Goal: Information Seeking & Learning: Learn about a topic

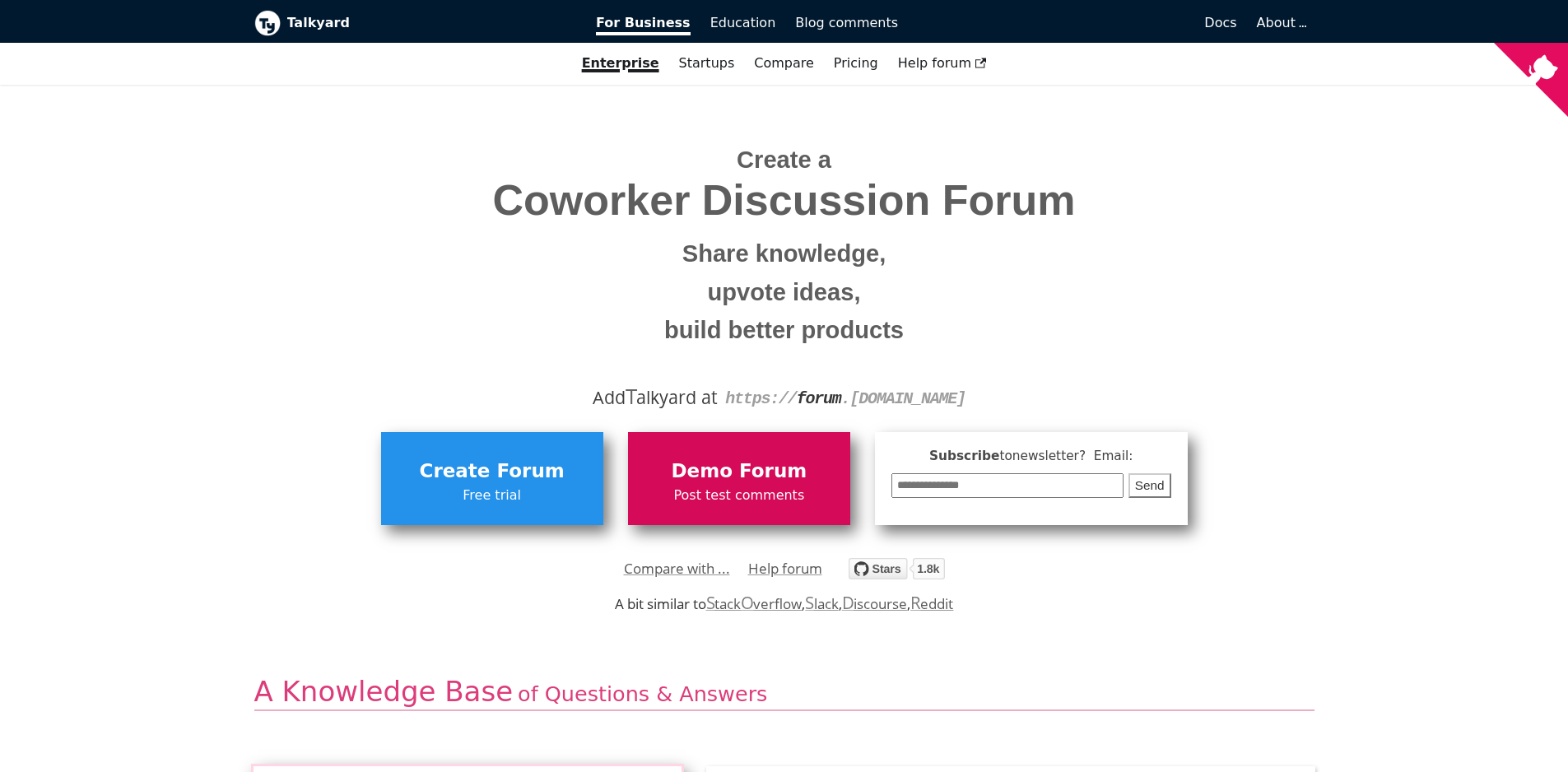
click at [796, 471] on span "Demo Forum" at bounding box center [739, 472] width 205 height 31
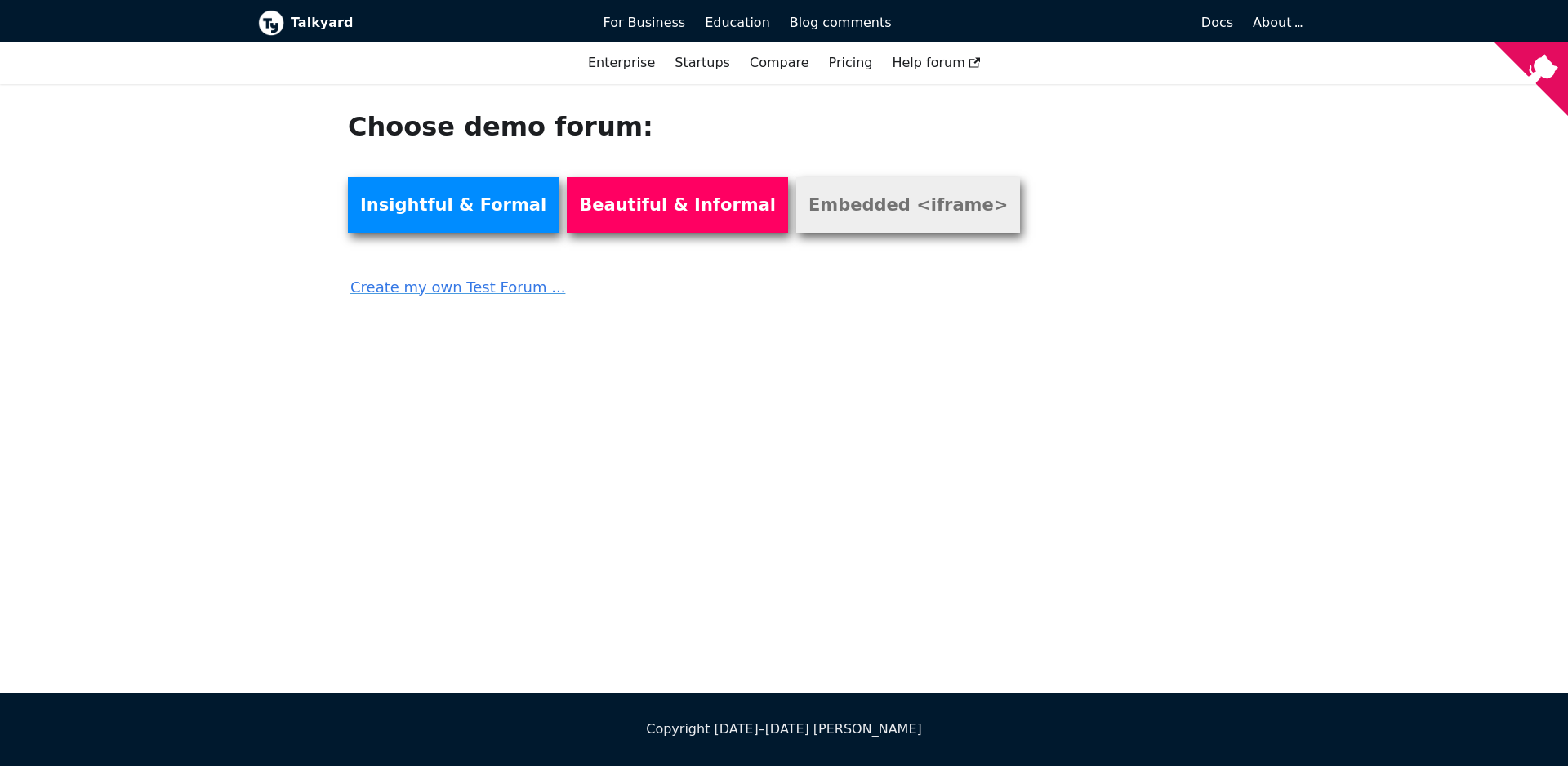
click at [941, 206] on link "Embedded <iframe>" at bounding box center [907, 205] width 224 height 55
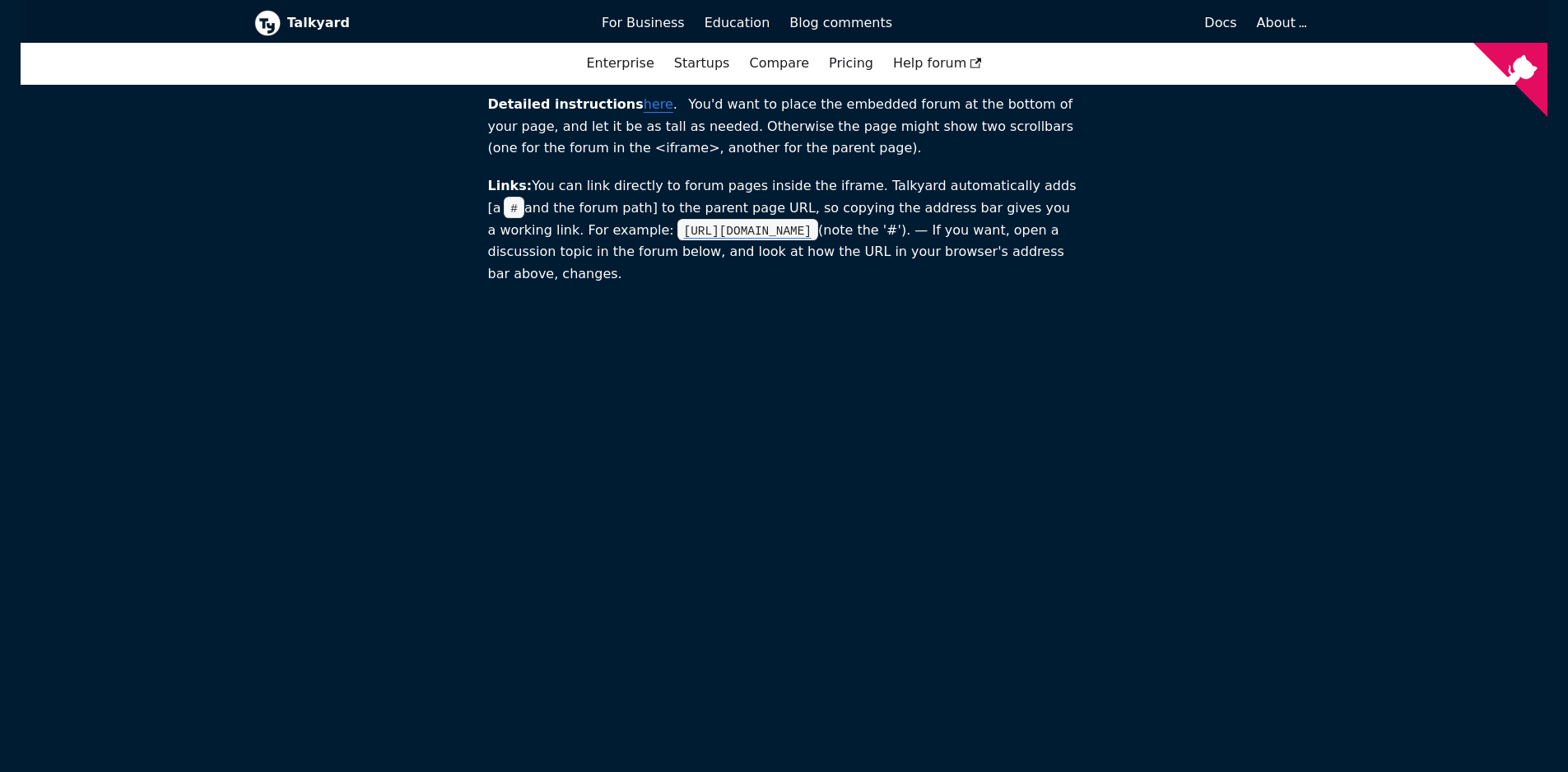
scroll to position [297, 0]
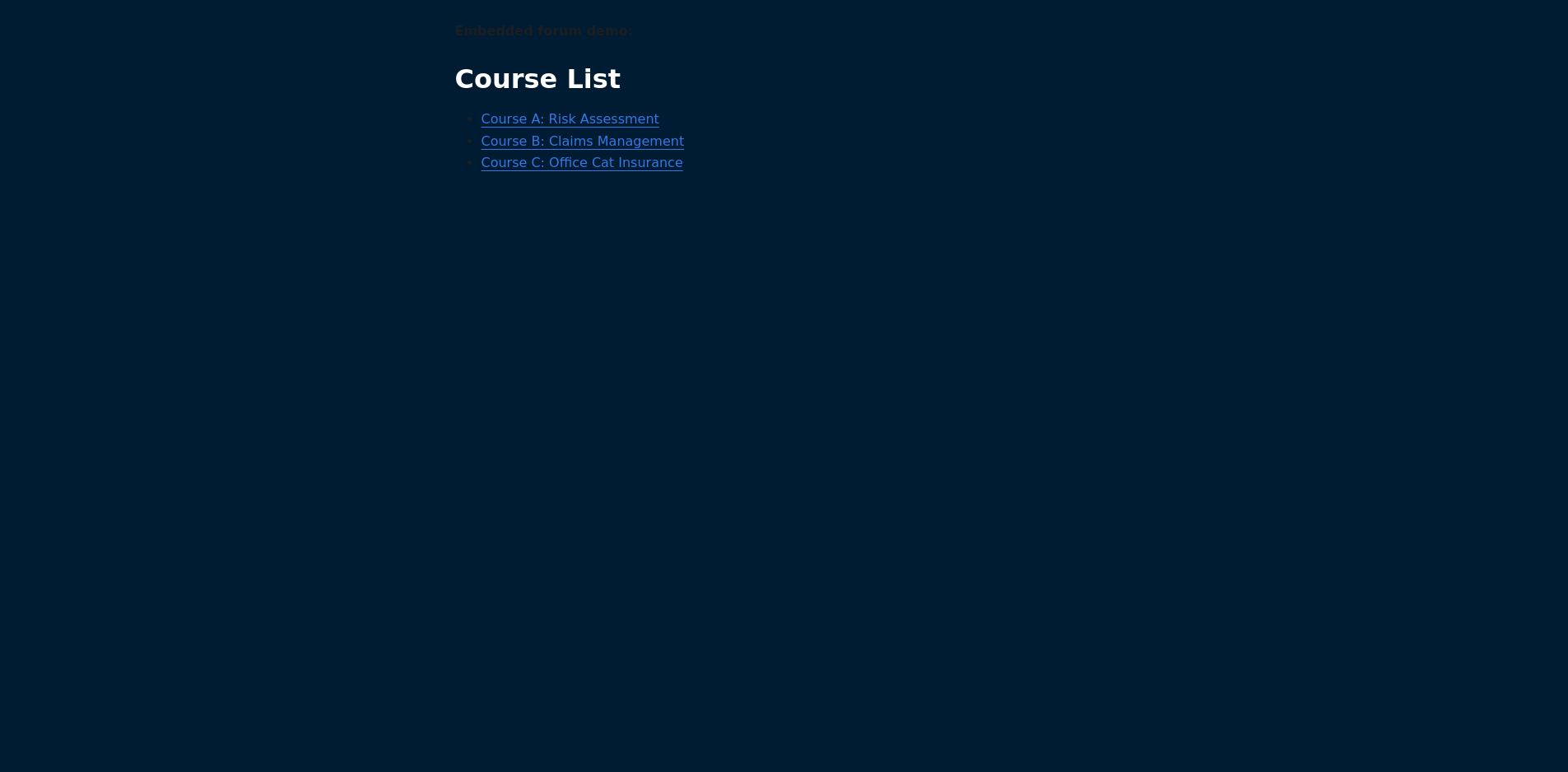
click at [1232, 101] on main "Embedded forum demo: Course List Course A: Risk Assessment Course B: Claims Man…" at bounding box center [784, 609] width 1527 height 1178
drag, startPoint x: 643, startPoint y: 177, endPoint x: 614, endPoint y: 169, distance: 30.1
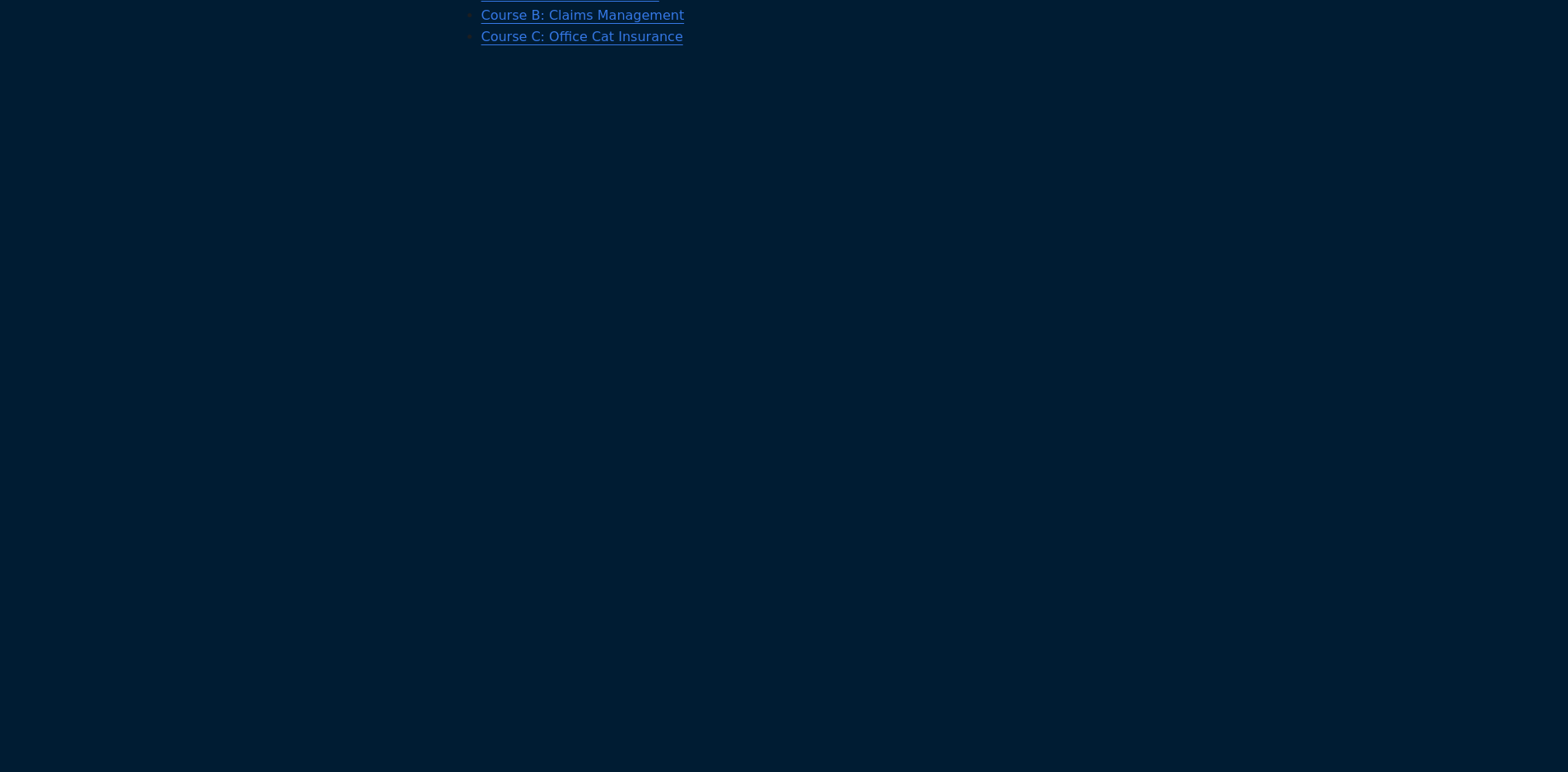
scroll to position [297, 0]
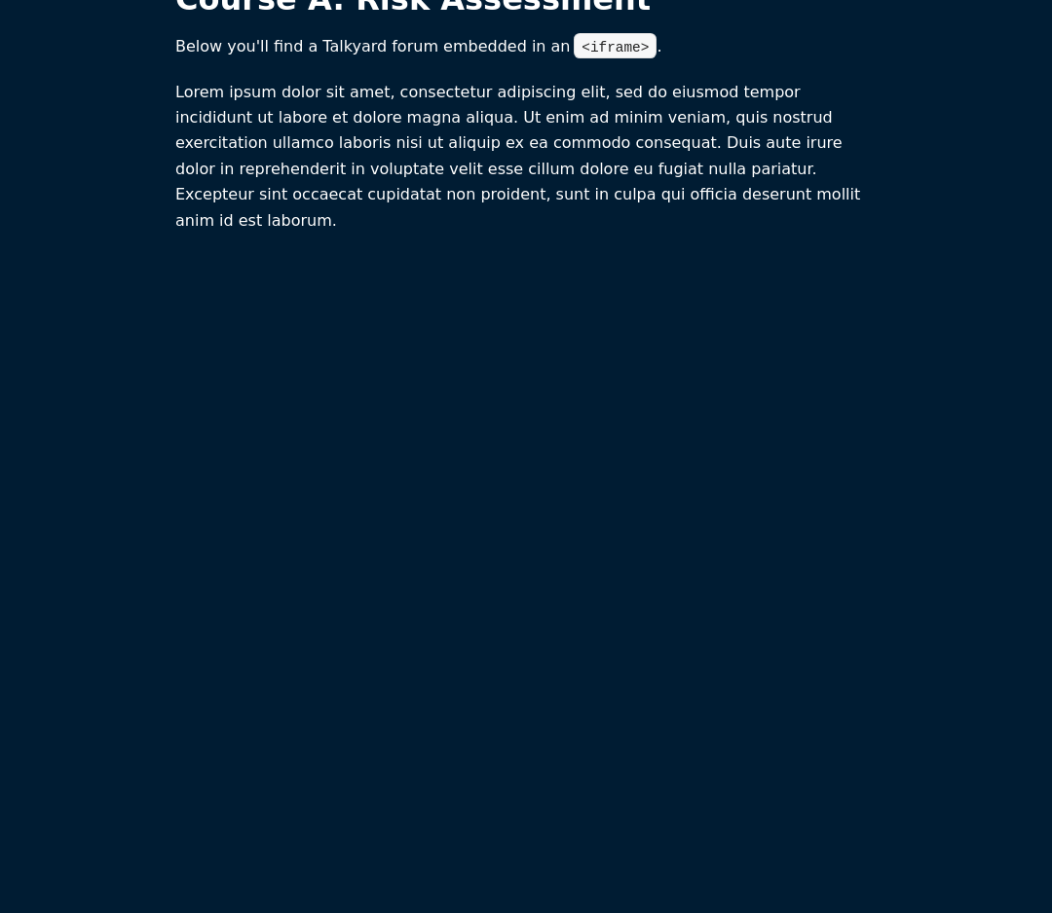
scroll to position [1, 0]
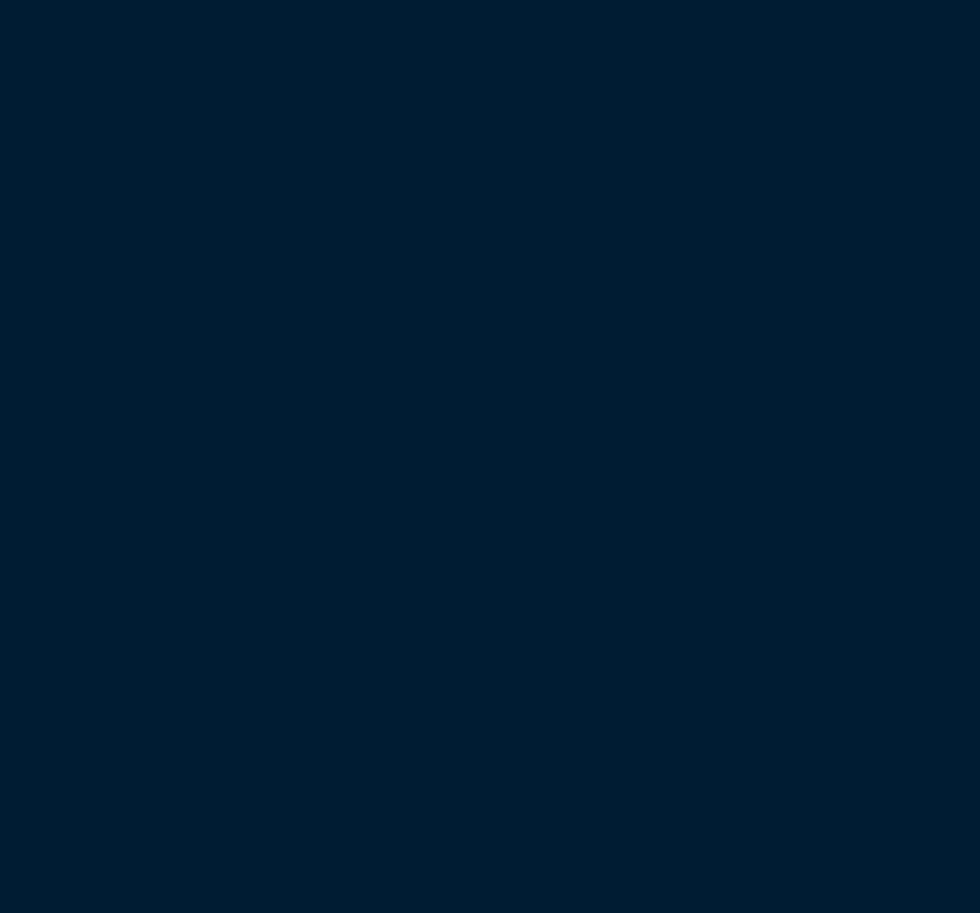
scroll to position [282, 0]
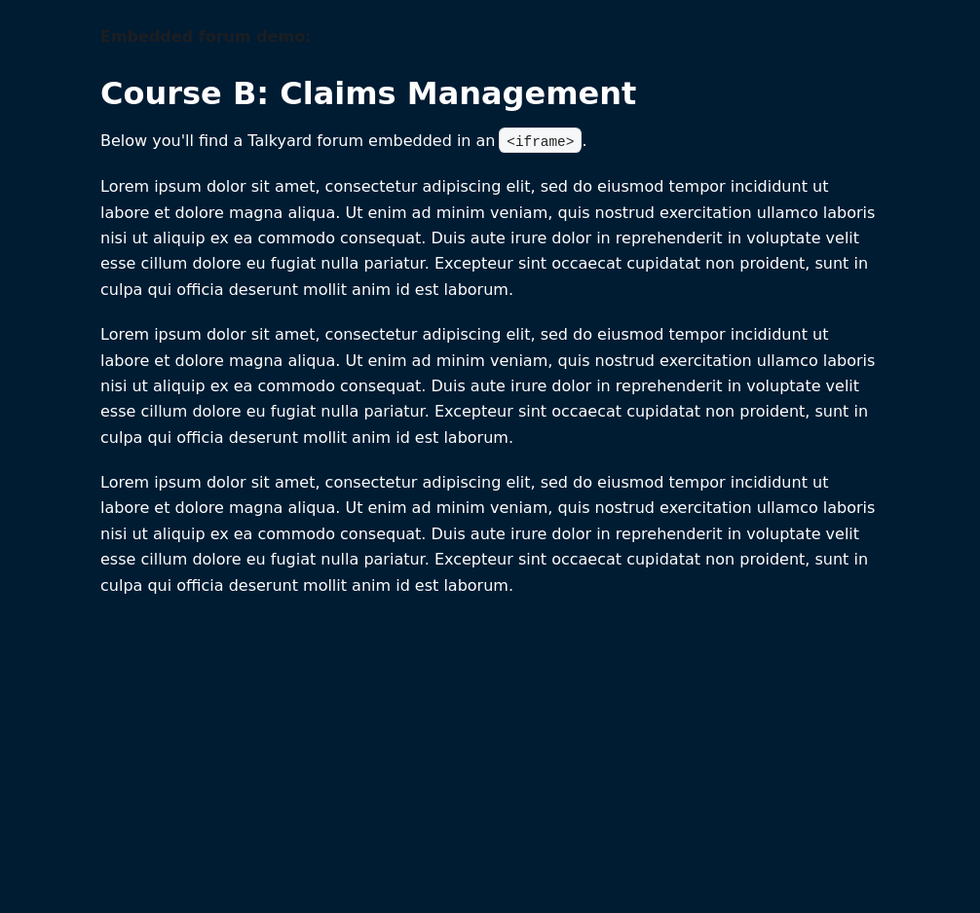
scroll to position [351, 0]
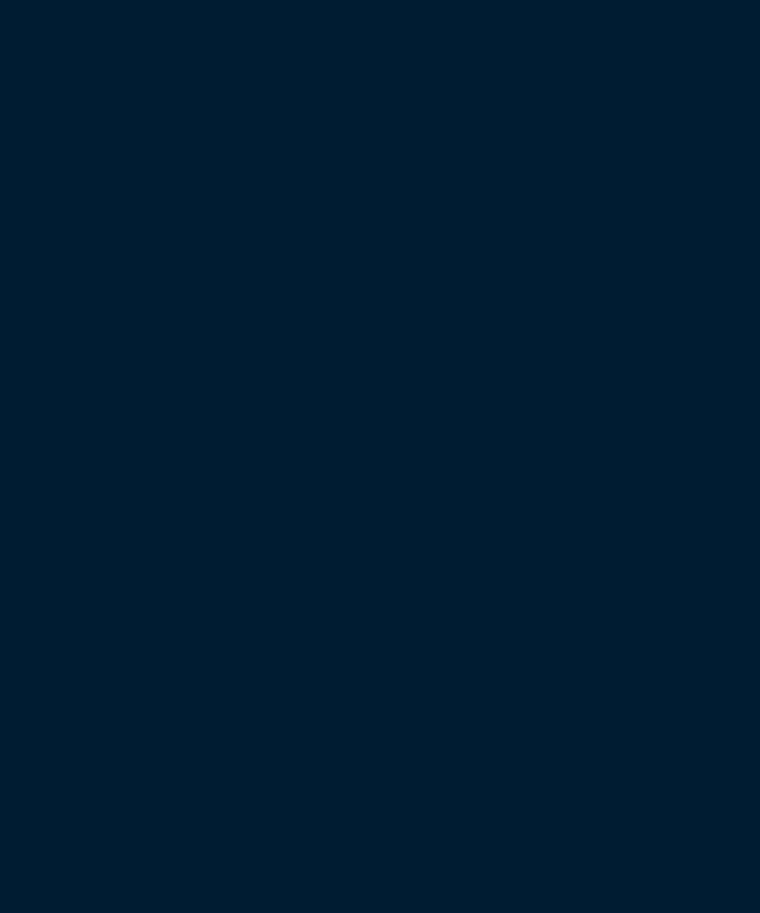
scroll to position [860, 0]
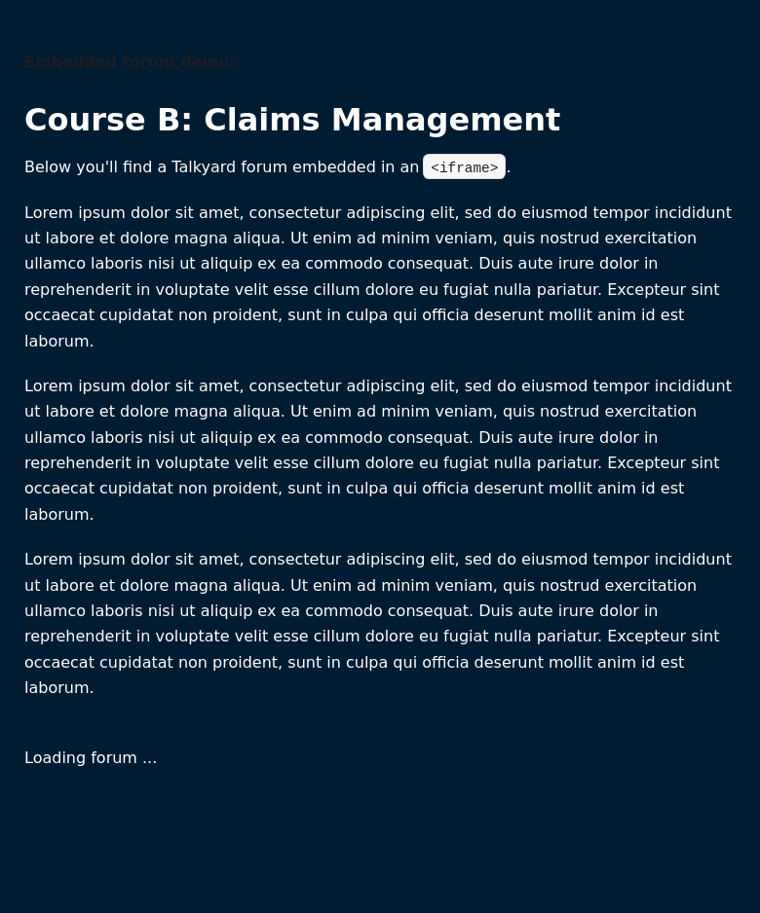
scroll to position [1, 0]
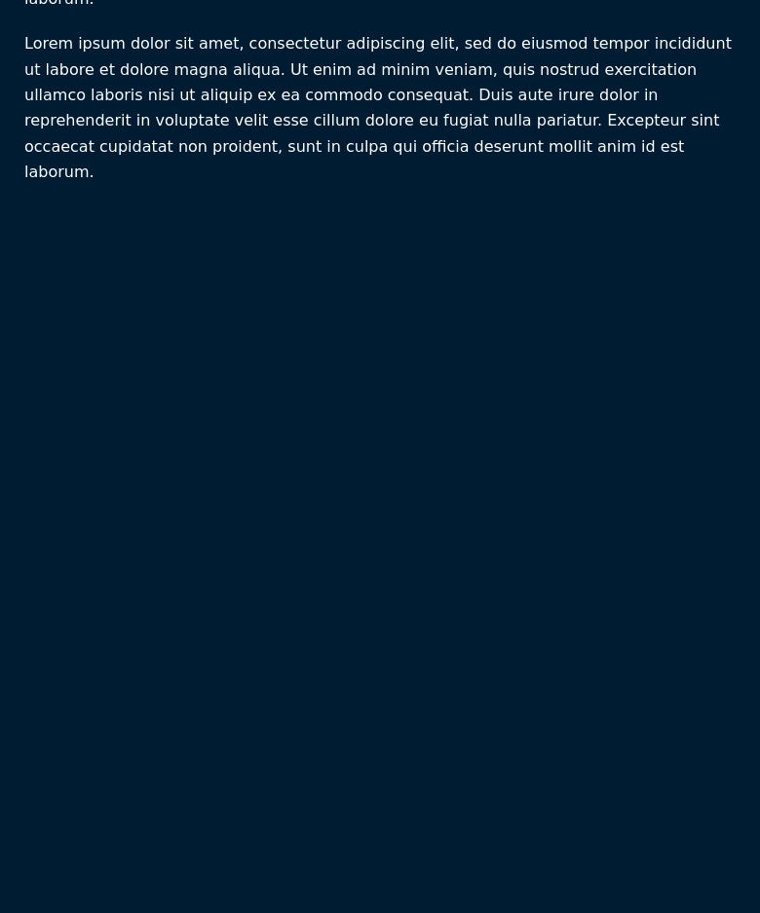
scroll to position [138, 0]
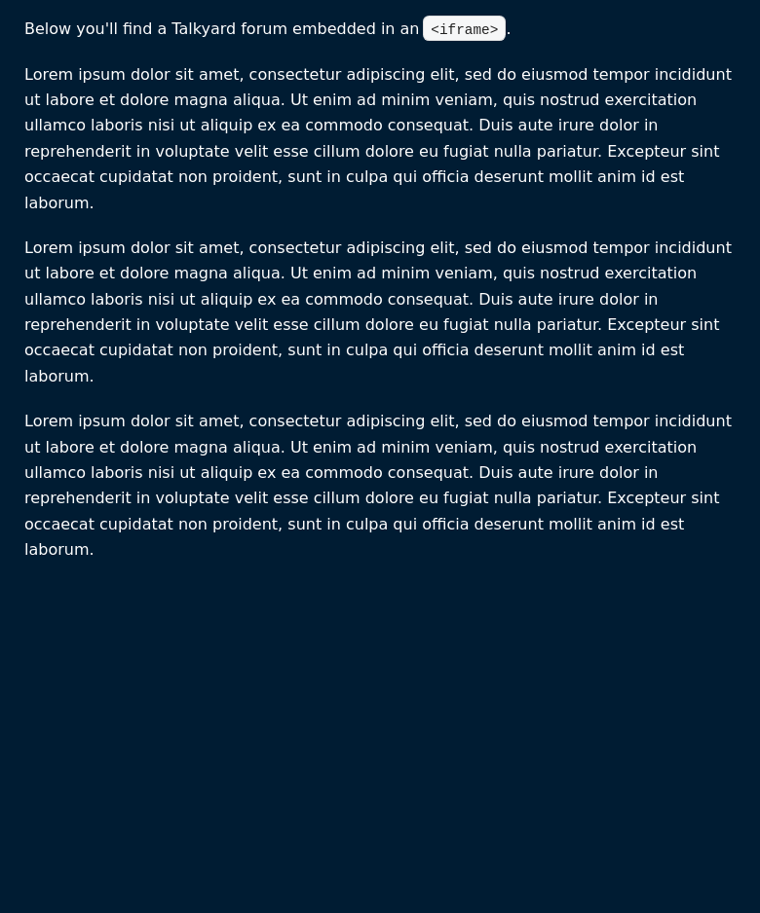
click at [724, 353] on section "Embedded forum demo: Course B: Claims Management Below you'll find a Talkyard f…" at bounding box center [379, 236] width 711 height 651
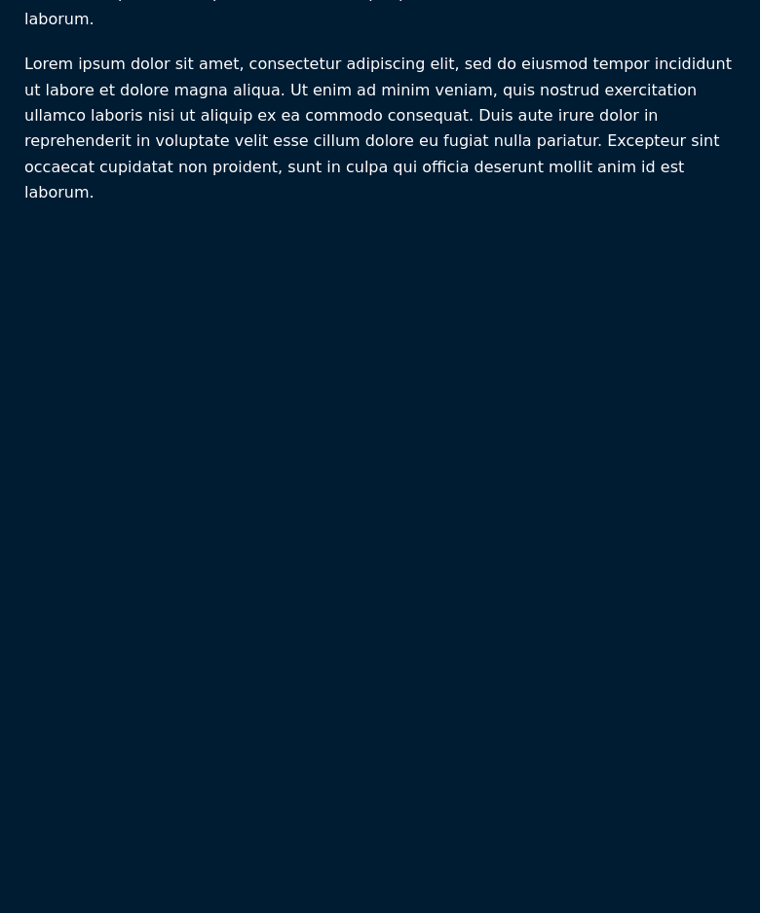
scroll to position [372, 0]
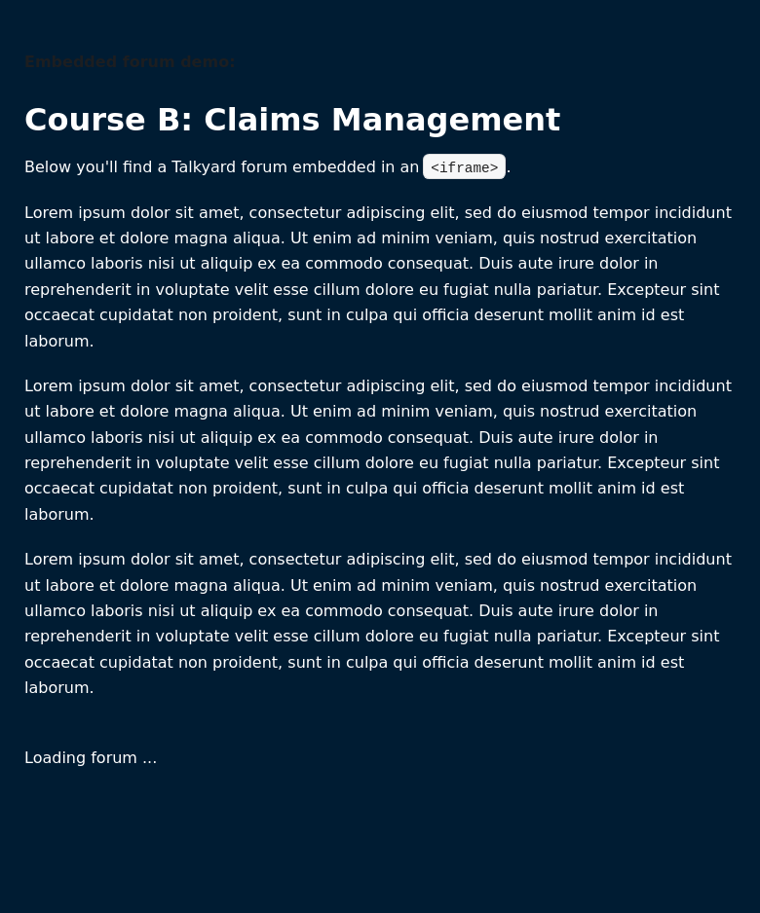
scroll to position [1, 0]
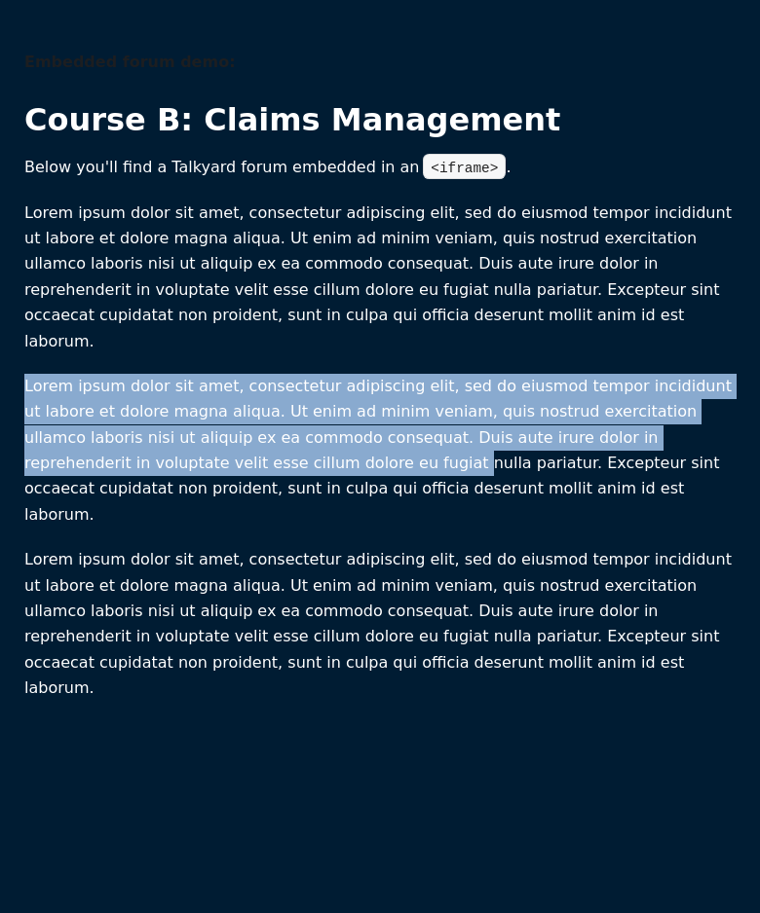
drag, startPoint x: 264, startPoint y: 343, endPoint x: 378, endPoint y: 493, distance: 188.3
click at [340, 436] on section "Embedded forum demo: Course B: Claims Management Below you'll find a Talkyard f…" at bounding box center [379, 375] width 711 height 651
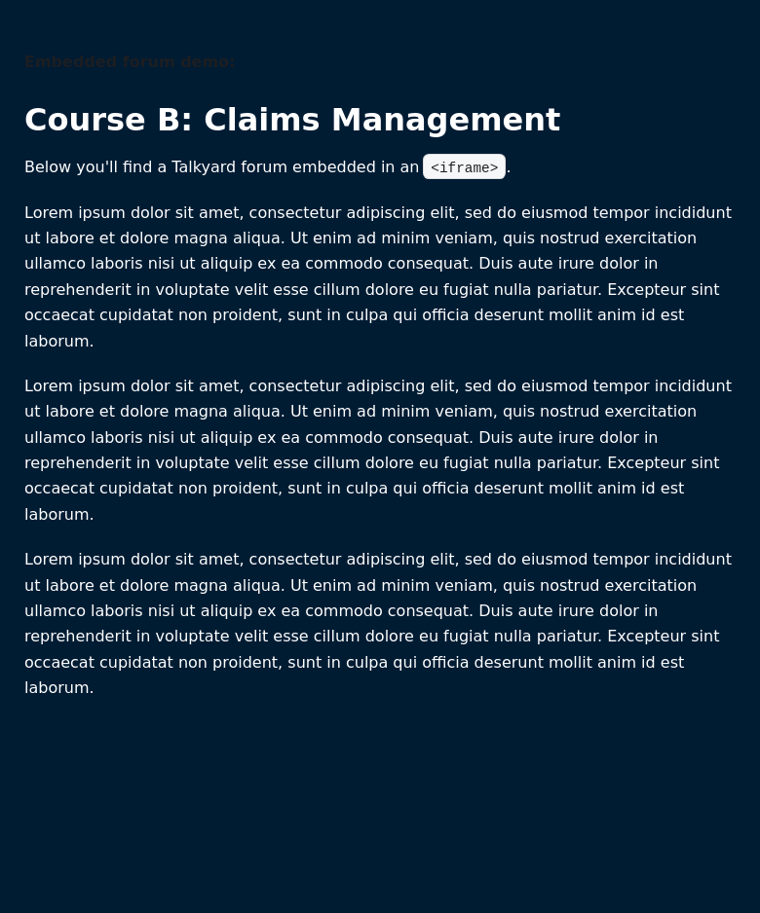
click at [381, 547] on p "Lorem ipsum dolor sit amet, consectetur adipiscing elit, sed do eiusmod tempor …" at bounding box center [379, 624] width 711 height 154
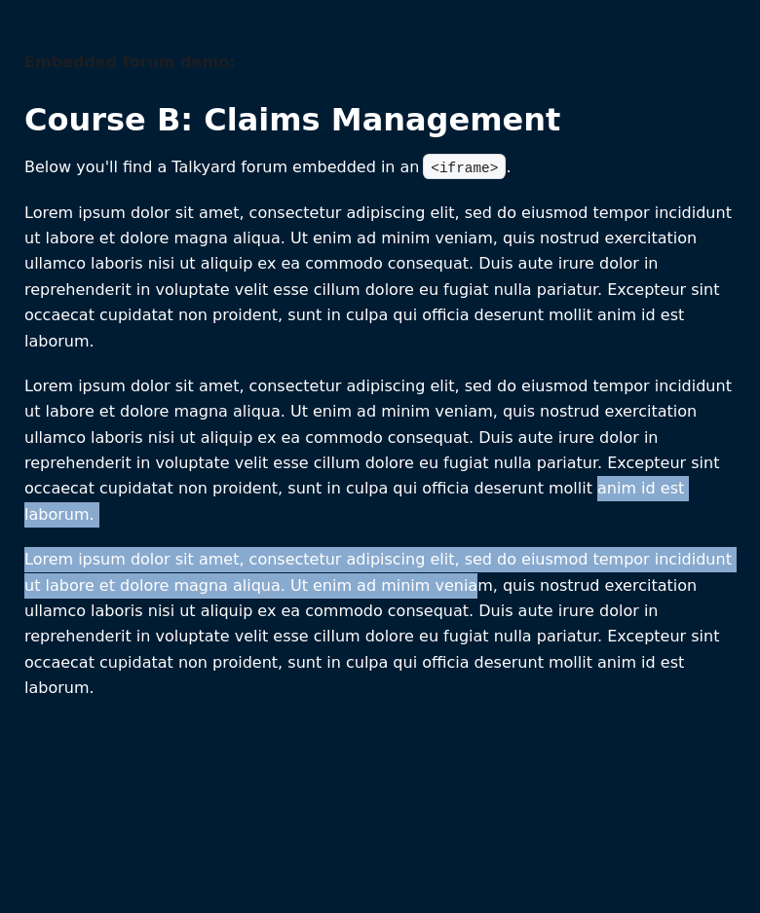
drag, startPoint x: 386, startPoint y: 465, endPoint x: 426, endPoint y: 527, distance: 74.0
click at [426, 526] on section "Embedded forum demo: Course B: Claims Management Below you'll find a Talkyard f…" at bounding box center [379, 375] width 711 height 651
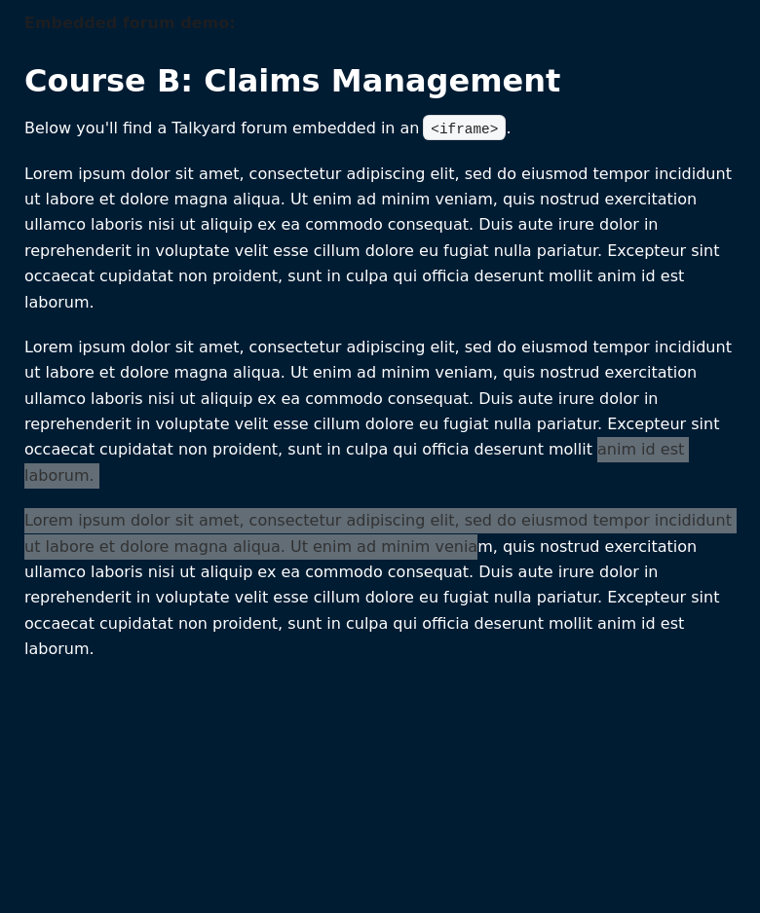
scroll to position [78, 0]
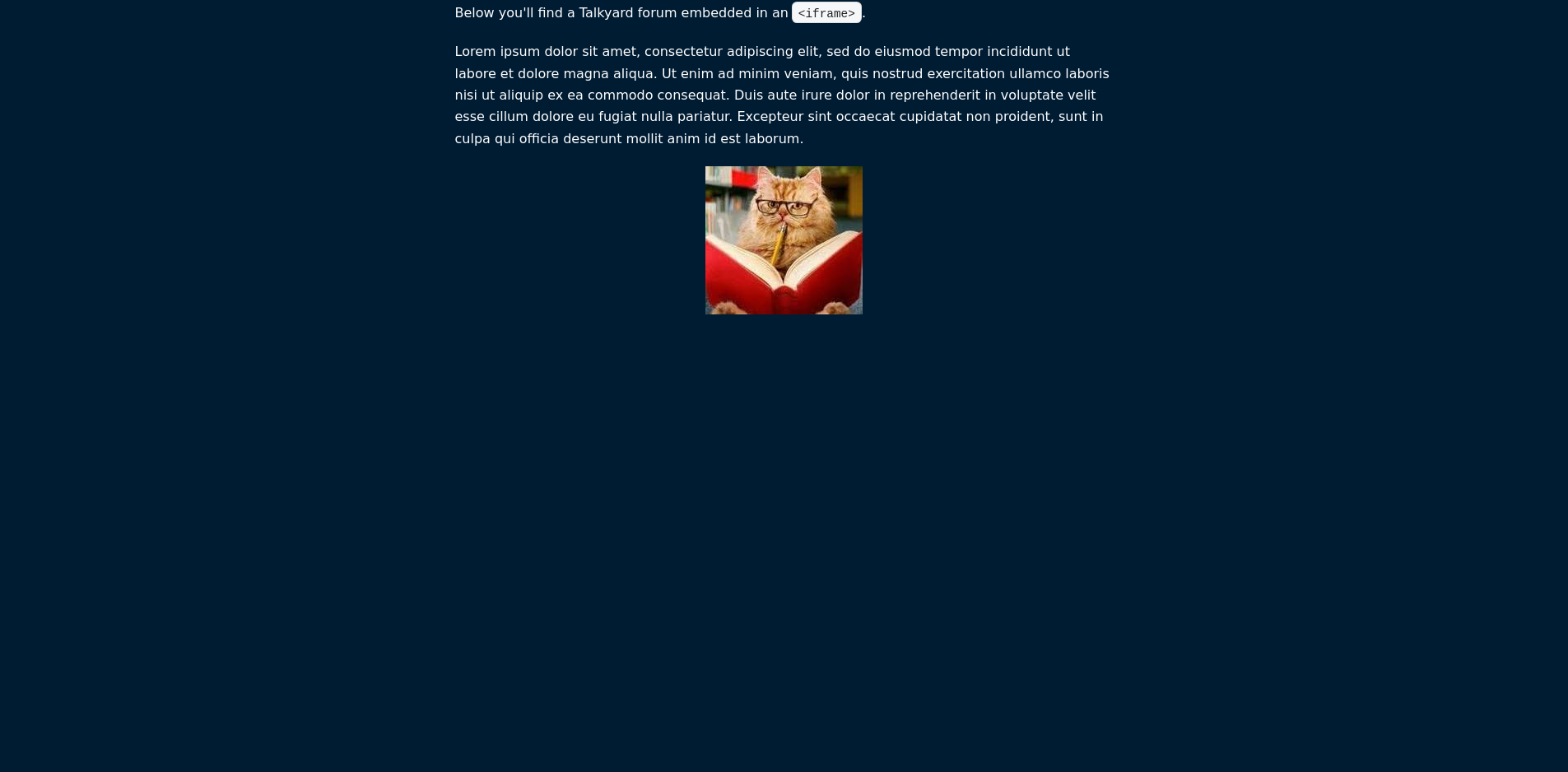
scroll to position [501, 0]
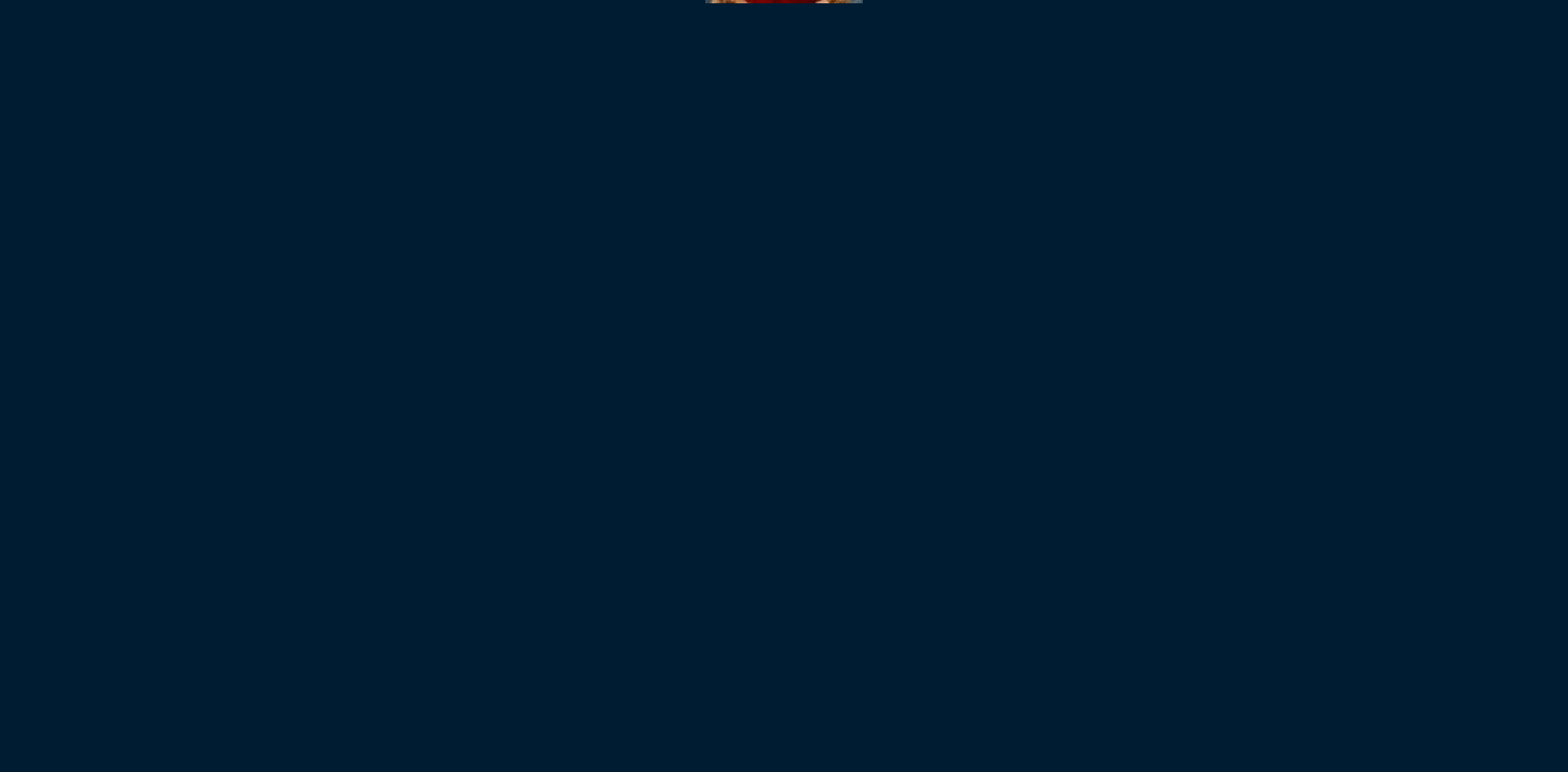
scroll to position [395, 0]
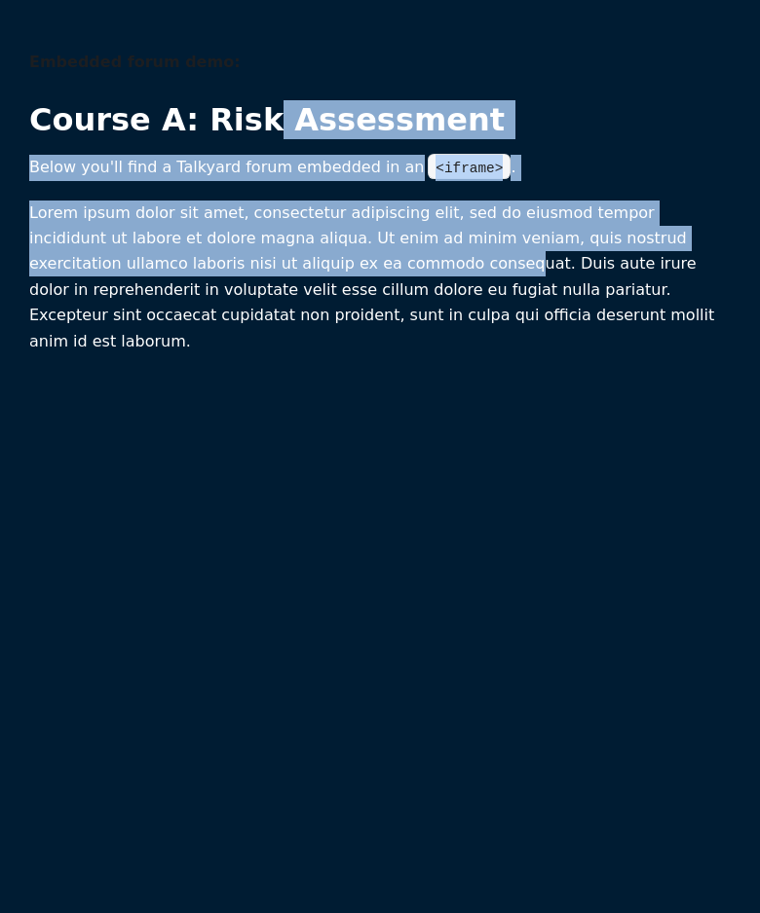
drag, startPoint x: 434, startPoint y: 273, endPoint x: 248, endPoint y: 104, distance: 251.0
click at [248, 104] on section "Embedded forum demo: Course A: Risk Assessment Below you'll find a Talkyard for…" at bounding box center [379, 202] width 701 height 305
click at [243, 176] on p "Below you'll find a Talkyard forum embedded in an <iframe> ." at bounding box center [379, 168] width 701 height 26
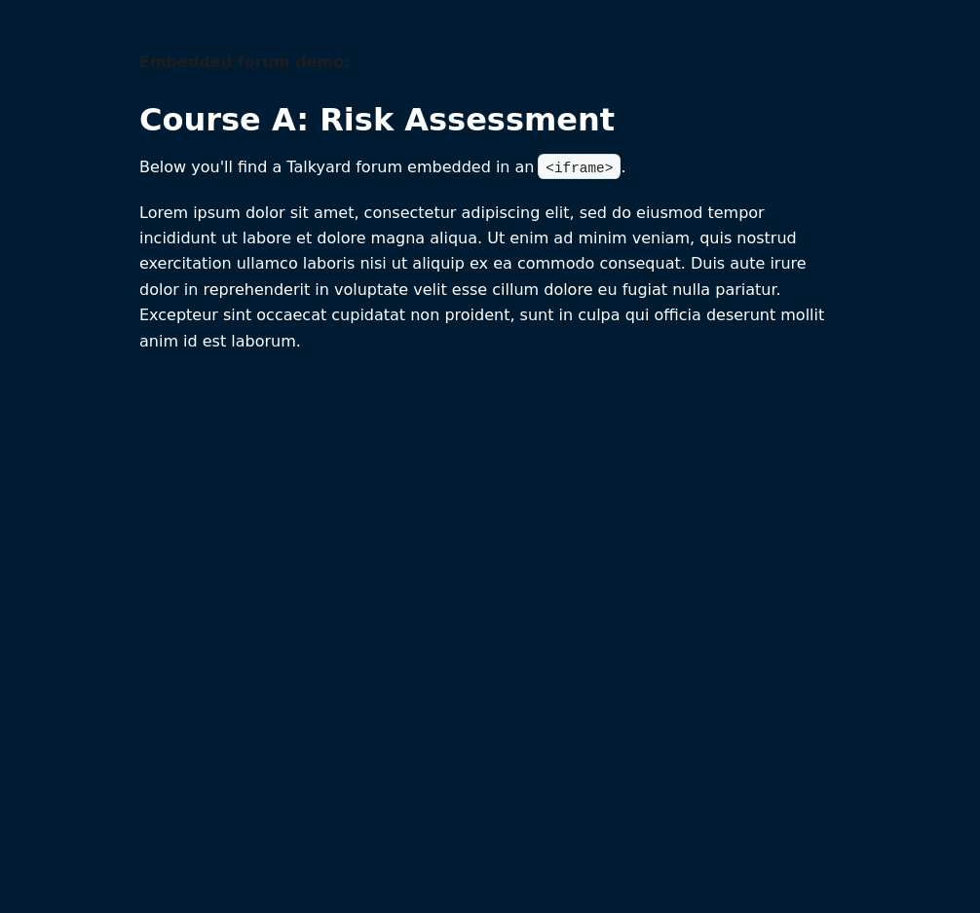
scroll to position [282, 0]
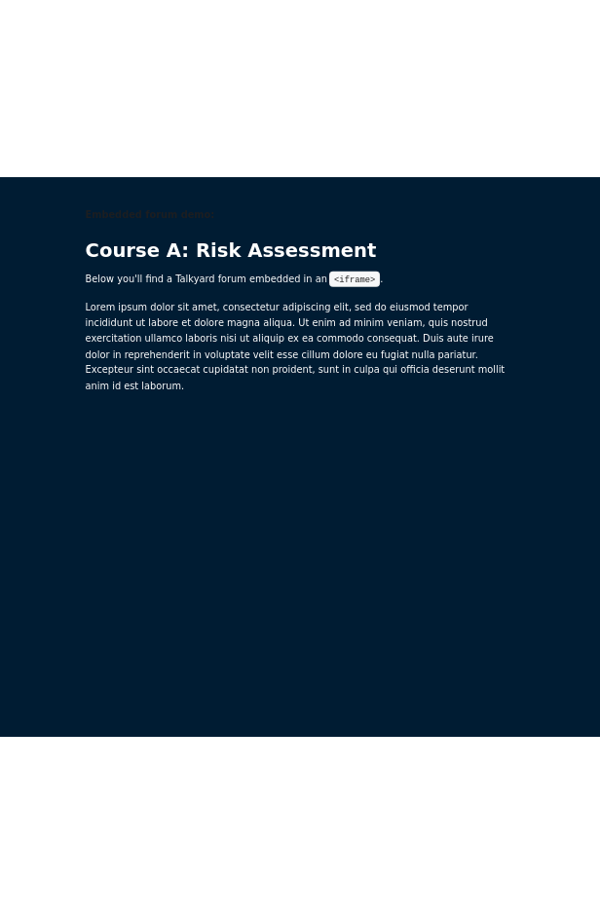
scroll to position [1, 0]
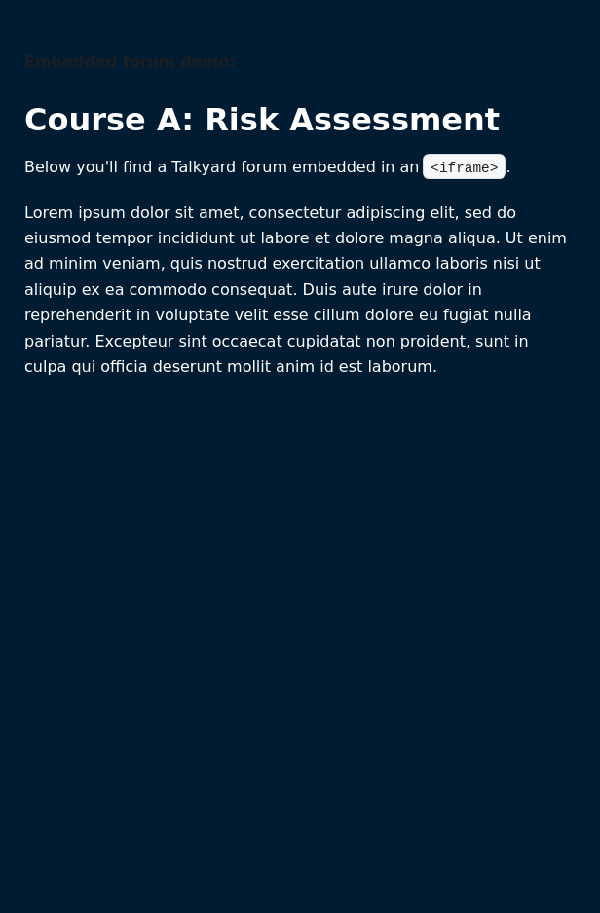
click at [332, 565] on div "Embedded forum demo: Course A: Risk Assessment Below you'll find a Talkyard for…" at bounding box center [299, 482] width 551 height 865
